Goal: Information Seeking & Learning: Learn about a topic

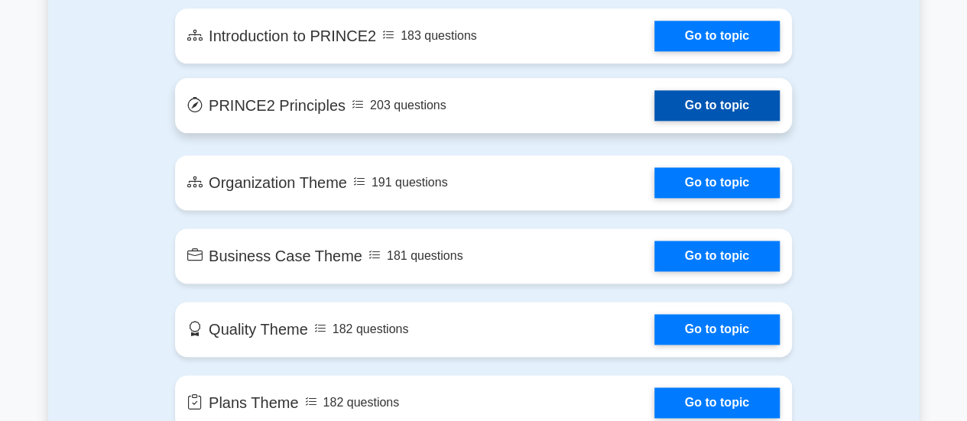
scroll to position [917, 0]
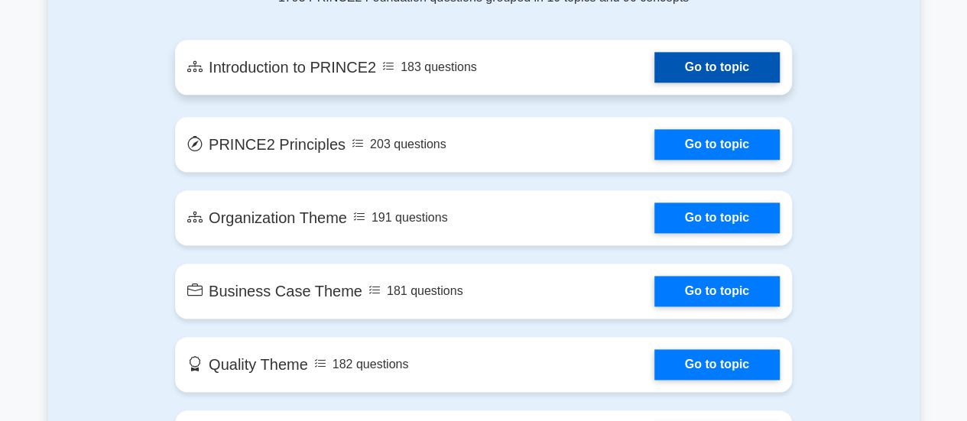
click at [702, 73] on link "Go to topic" at bounding box center [716, 67] width 125 height 31
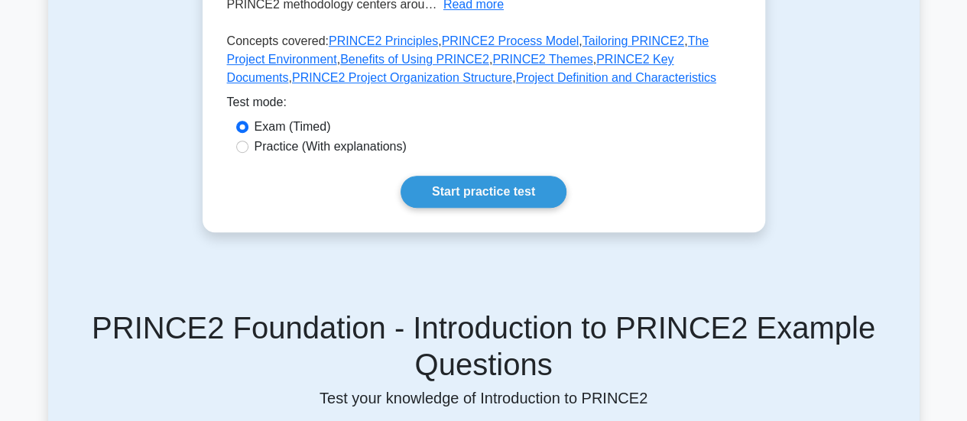
scroll to position [459, 0]
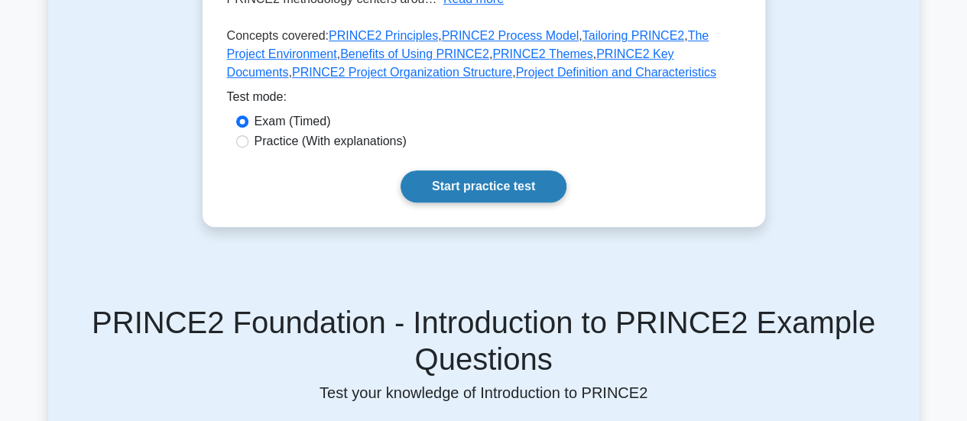
click at [484, 183] on link "Start practice test" at bounding box center [484, 186] width 166 height 32
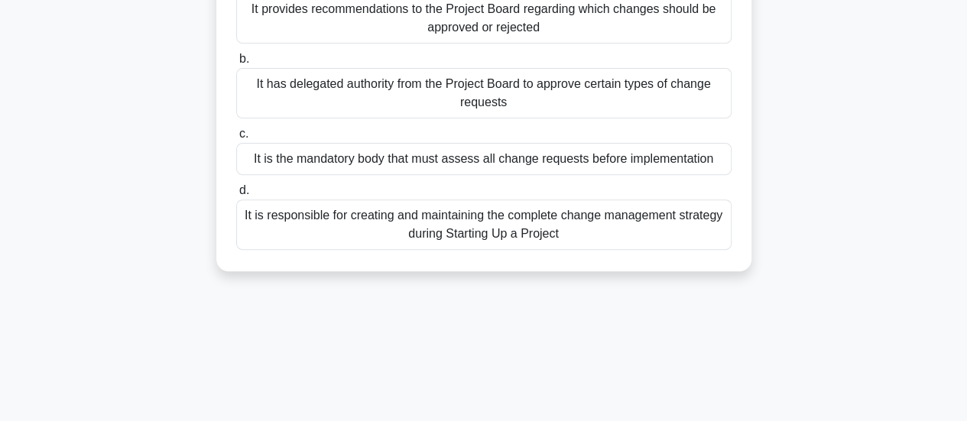
scroll to position [229, 0]
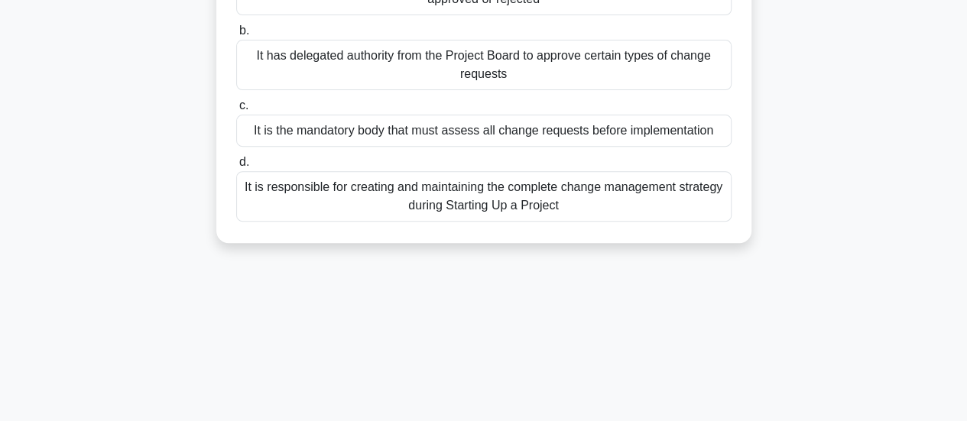
click at [303, 193] on div "It is responsible for creating and maintaining the complete change management s…" at bounding box center [483, 196] width 495 height 50
click at [236, 167] on input "d. It is responsible for creating and maintaining the complete change managemen…" at bounding box center [236, 162] width 0 height 10
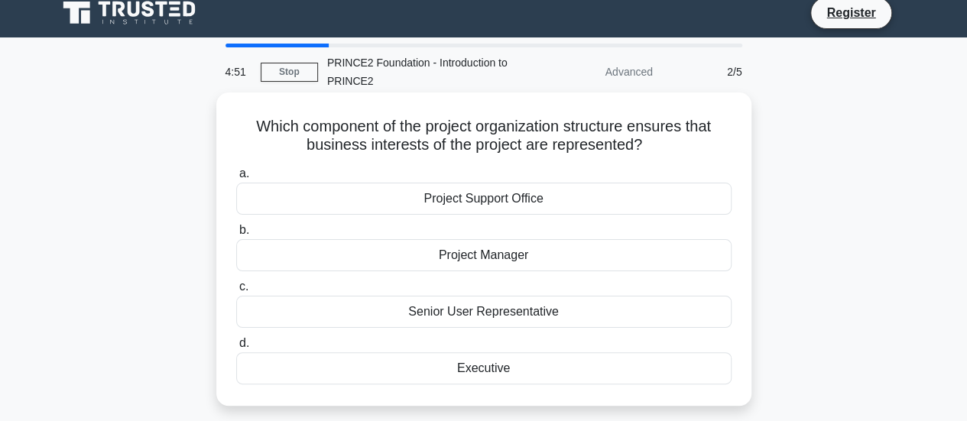
scroll to position [0, 0]
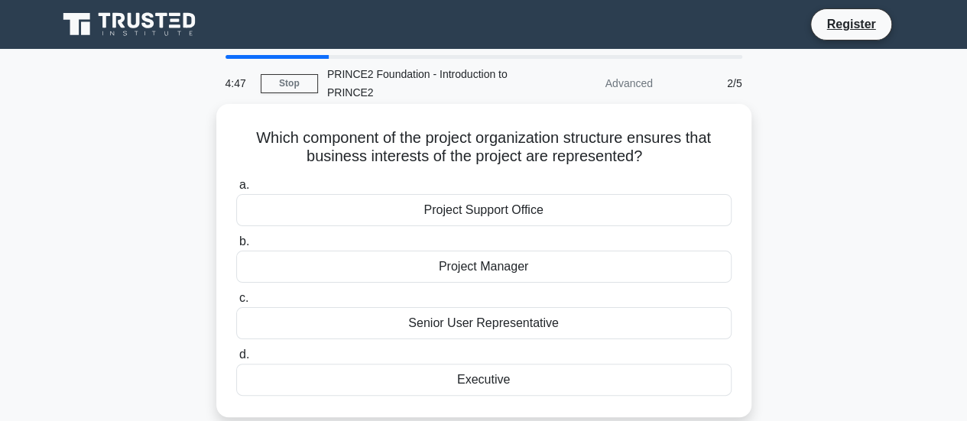
click at [356, 218] on div "Project Support Office" at bounding box center [483, 210] width 495 height 32
click at [236, 190] on input "a. Project Support Office" at bounding box center [236, 185] width 0 height 10
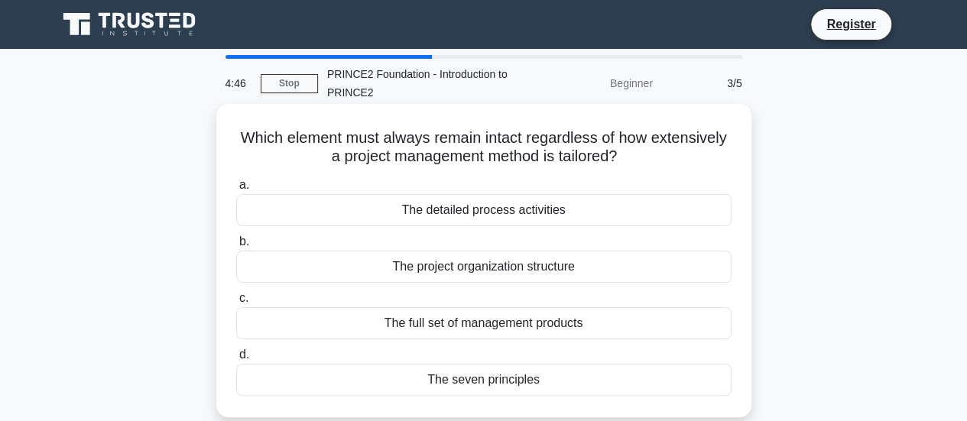
click at [475, 219] on div "The detailed process activities" at bounding box center [483, 210] width 495 height 32
click at [236, 190] on input "a. The detailed process activities" at bounding box center [236, 185] width 0 height 10
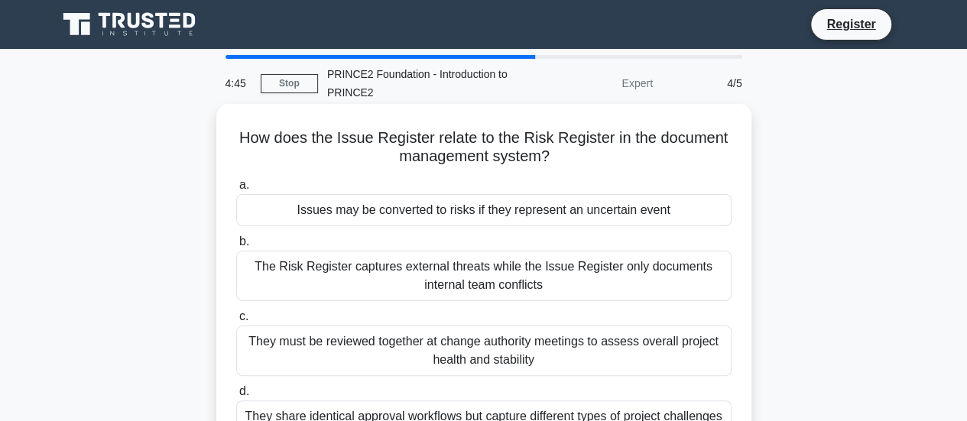
click at [475, 212] on div "Issues may be converted to risks if they represent an uncertain event" at bounding box center [483, 210] width 495 height 32
click at [236, 190] on input "a. Issues may be converted to risks if they represent an uncertain event" at bounding box center [236, 185] width 0 height 10
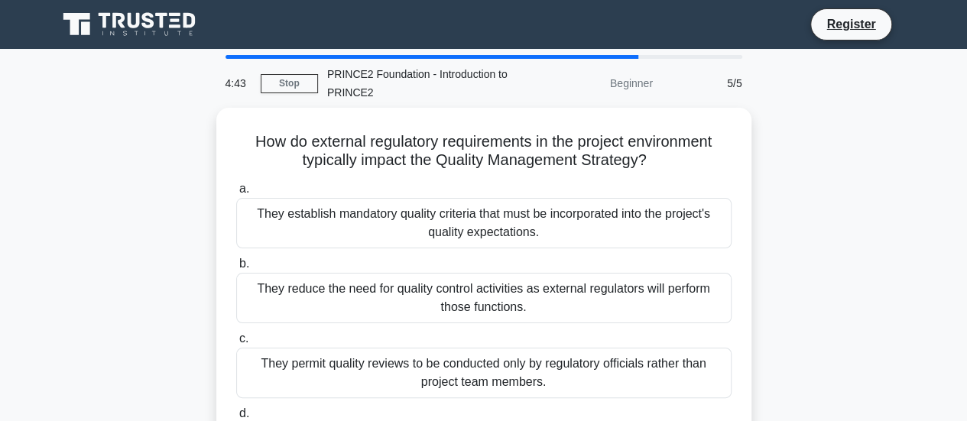
click at [475, 212] on div "They establish mandatory quality criteria that must be incorporated into the pr…" at bounding box center [483, 223] width 495 height 50
click at [236, 194] on input "a. They establish mandatory quality criteria that must be incorporated into the…" at bounding box center [236, 189] width 0 height 10
